Goal: Go to known website: Access a specific website the user already knows

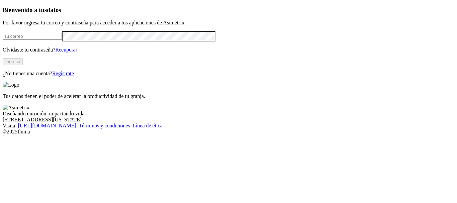
click at [33, 40] on input "email" at bounding box center [32, 36] width 59 height 7
type input "[PERSON_NAME][EMAIL_ADDRESS][PERSON_NAME][DOMAIN_NAME]"
click input "submit" at bounding box center [0, 0] width 0 height 0
